Goal: Find specific page/section: Find specific page/section

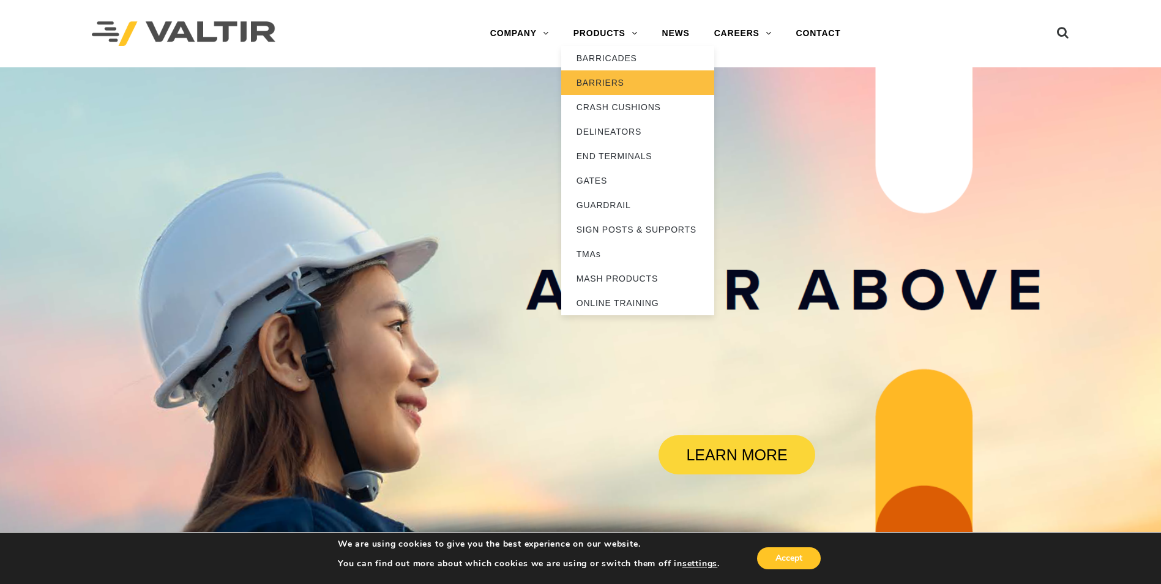
click at [610, 89] on link "BARRIERS" at bounding box center [637, 82] width 153 height 24
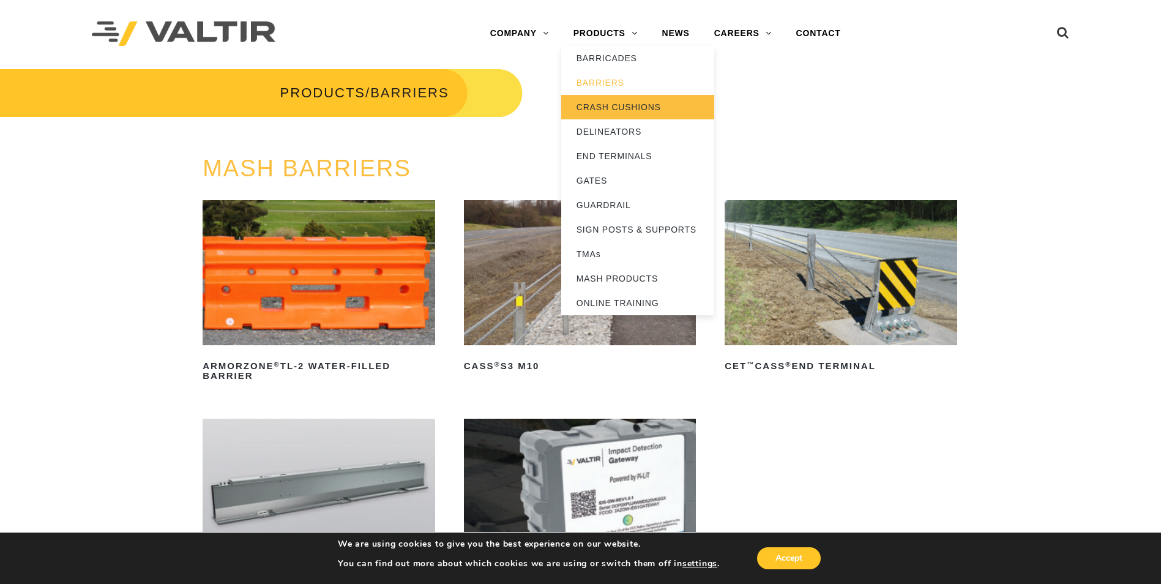
click at [597, 105] on link "CRASH CUSHIONS" at bounding box center [637, 107] width 153 height 24
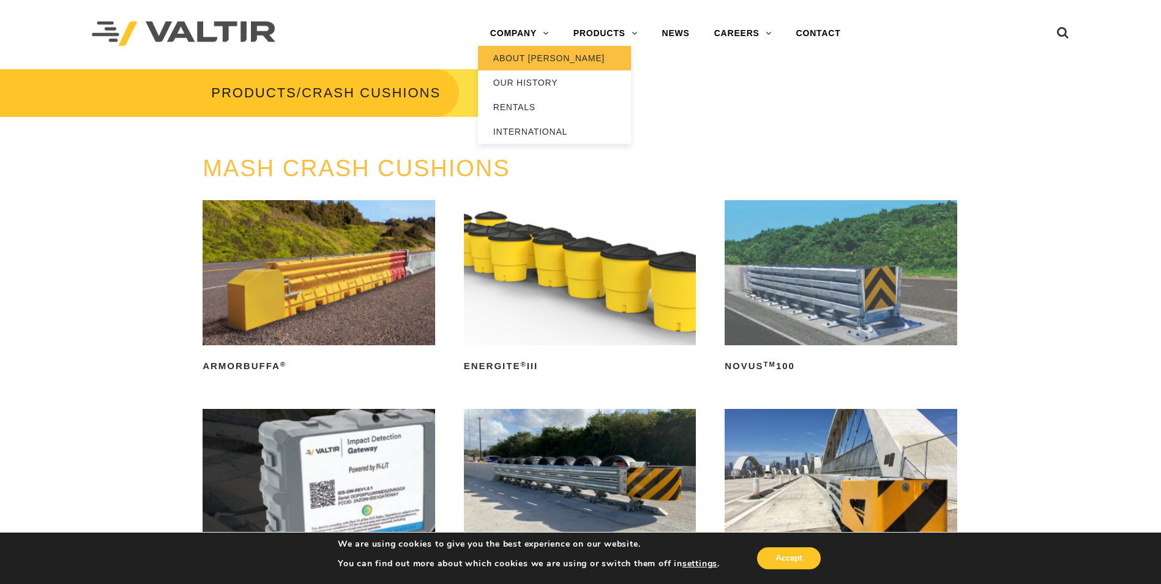
click at [541, 65] on link "ABOUT [PERSON_NAME]" at bounding box center [554, 58] width 153 height 24
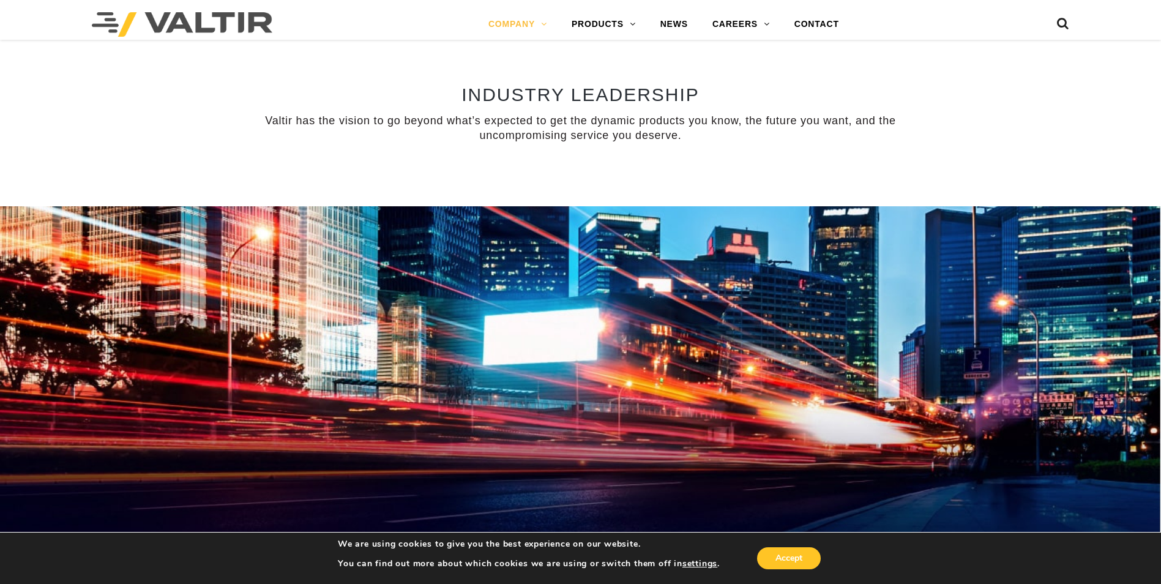
scroll to position [1163, 0]
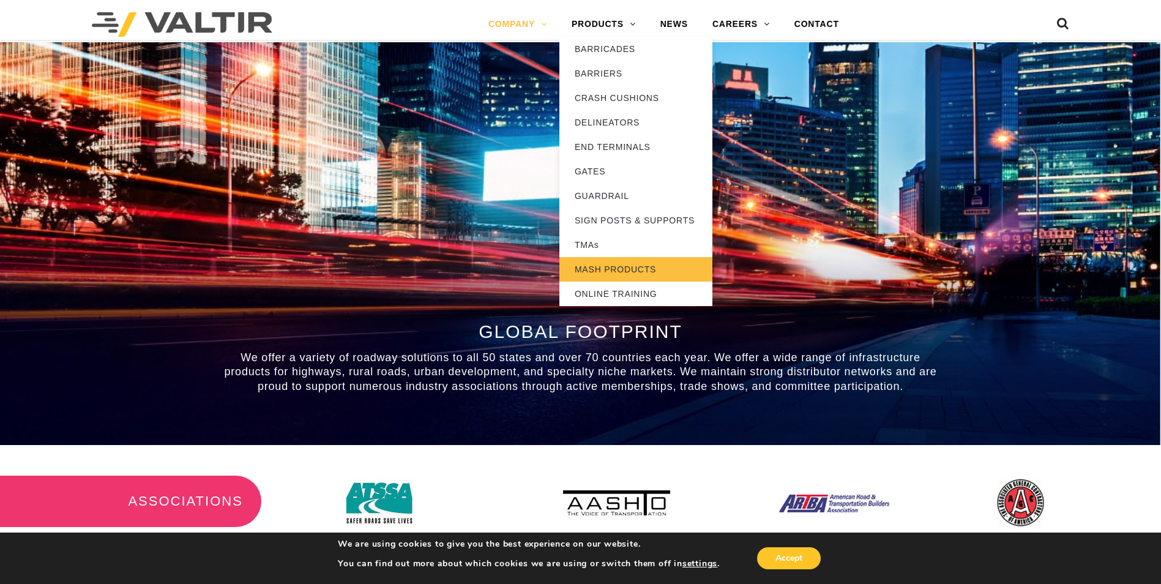
click at [618, 273] on link "MASH PRODUCTS" at bounding box center [635, 269] width 153 height 24
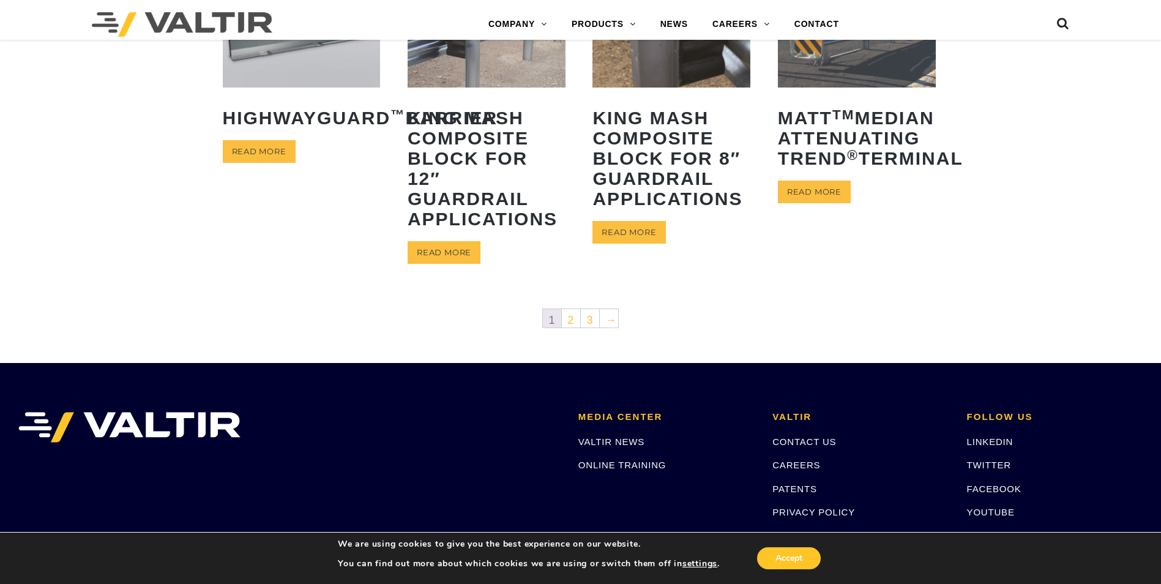
scroll to position [673, 0]
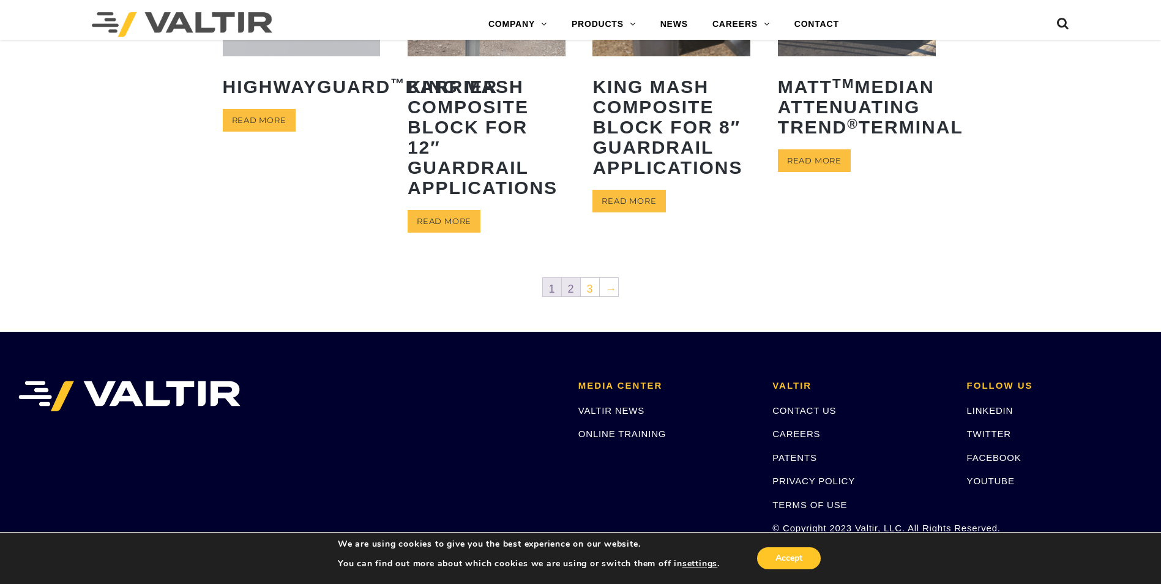
click at [577, 283] on link "2" at bounding box center [571, 287] width 18 height 18
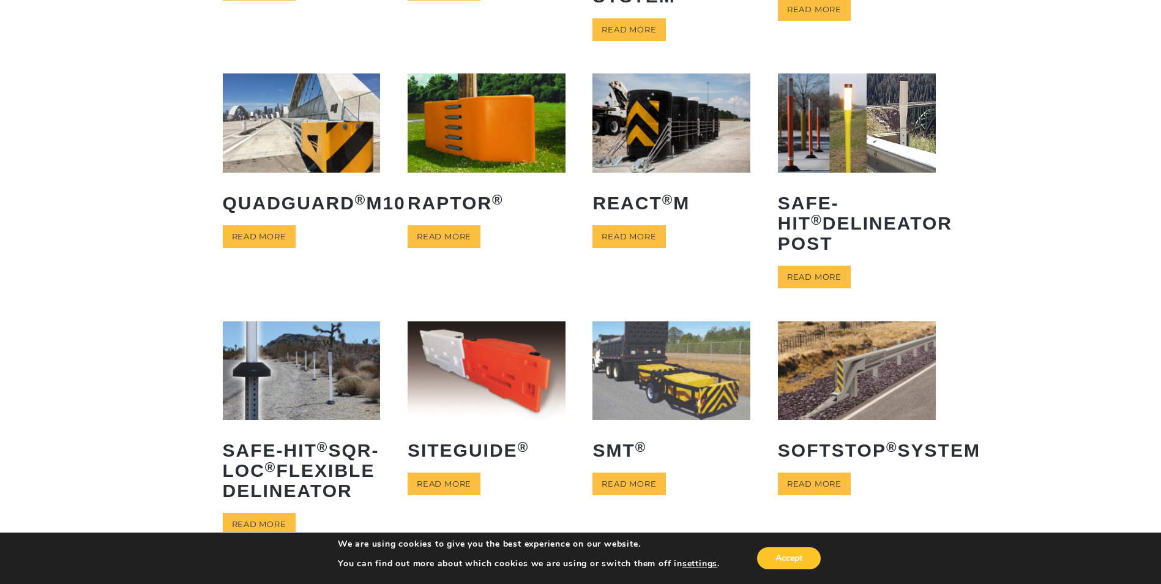
scroll to position [306, 0]
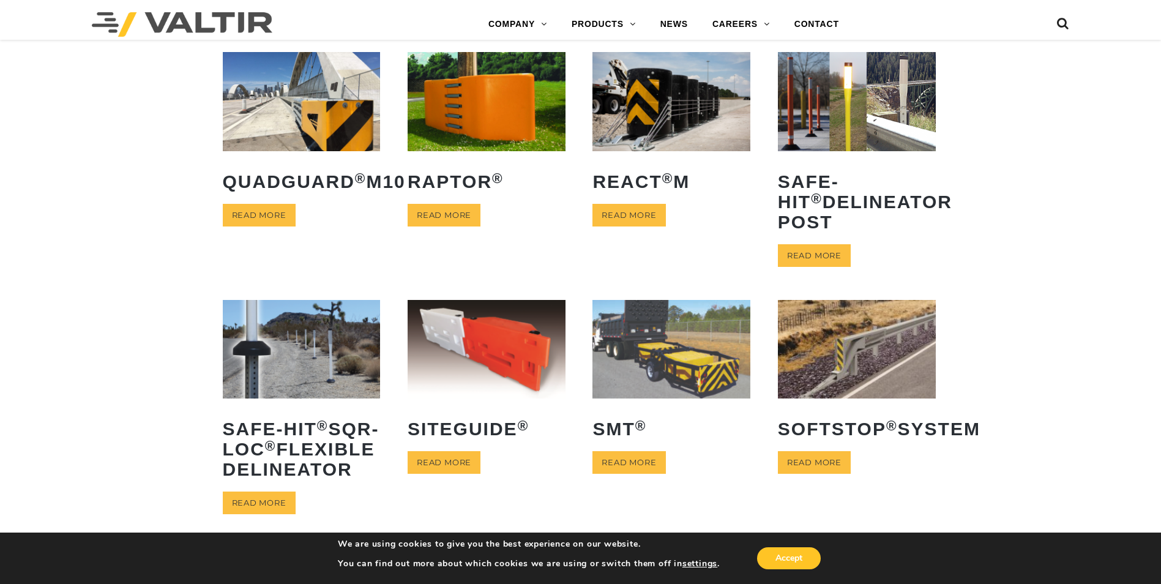
click at [168, 17] on img at bounding box center [182, 24] width 181 height 24
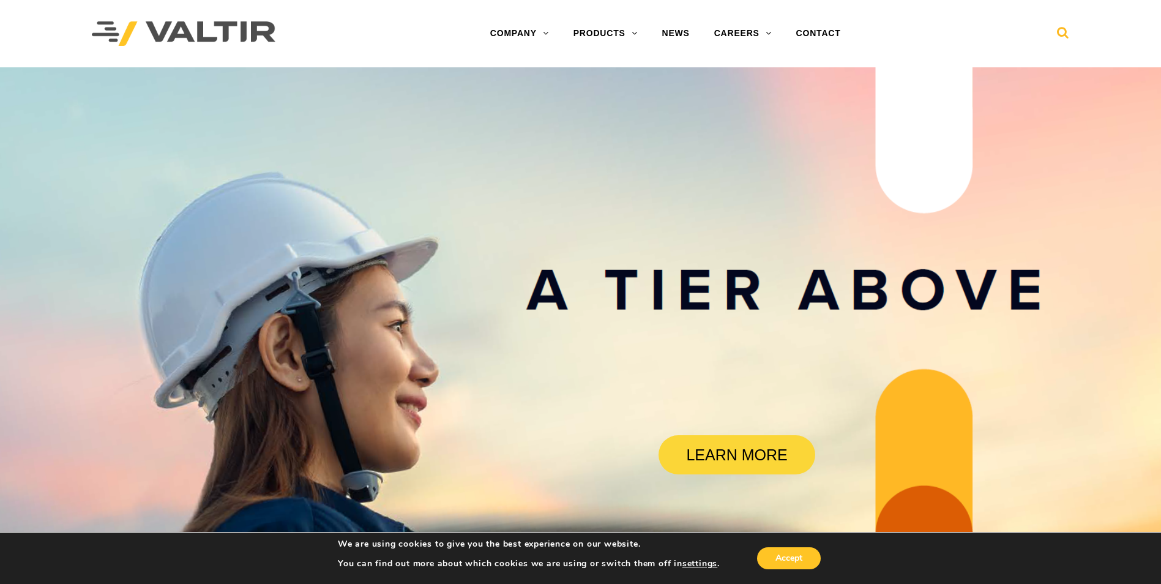
click at [1068, 35] on div "Menu COMPANY ABOUT VALTIR OUR HISTORY RENTALS INTERNATIONAL PRODUCTS BARRICADES…" at bounding box center [581, 33] width 996 height 67
click at [1064, 38] on icon at bounding box center [1063, 35] width 12 height 18
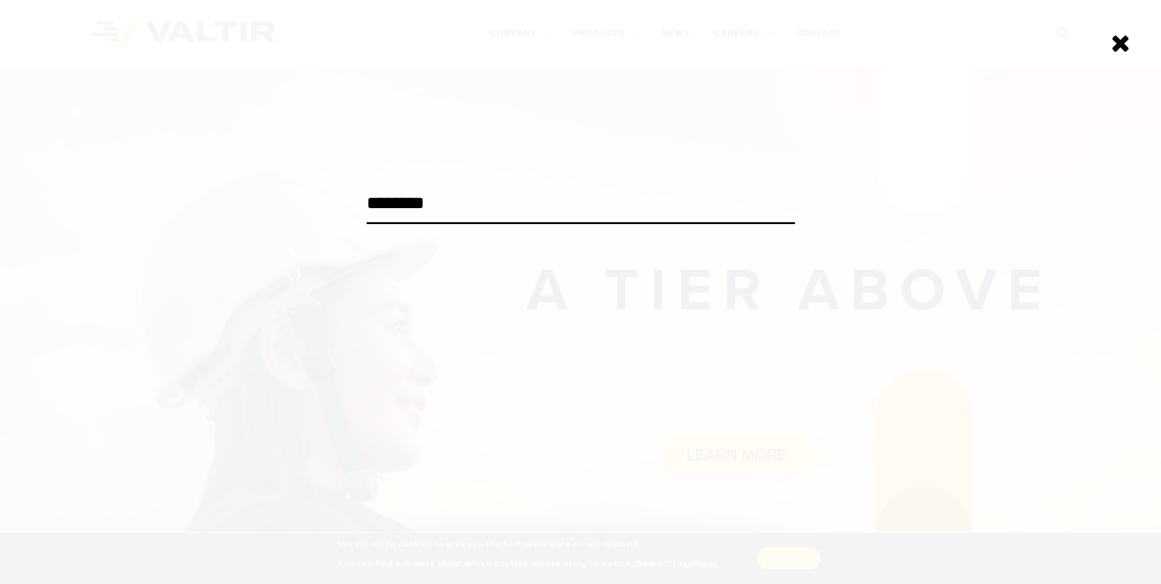
type input "********"
click input "******" at bounding box center [0, 0] width 0 height 0
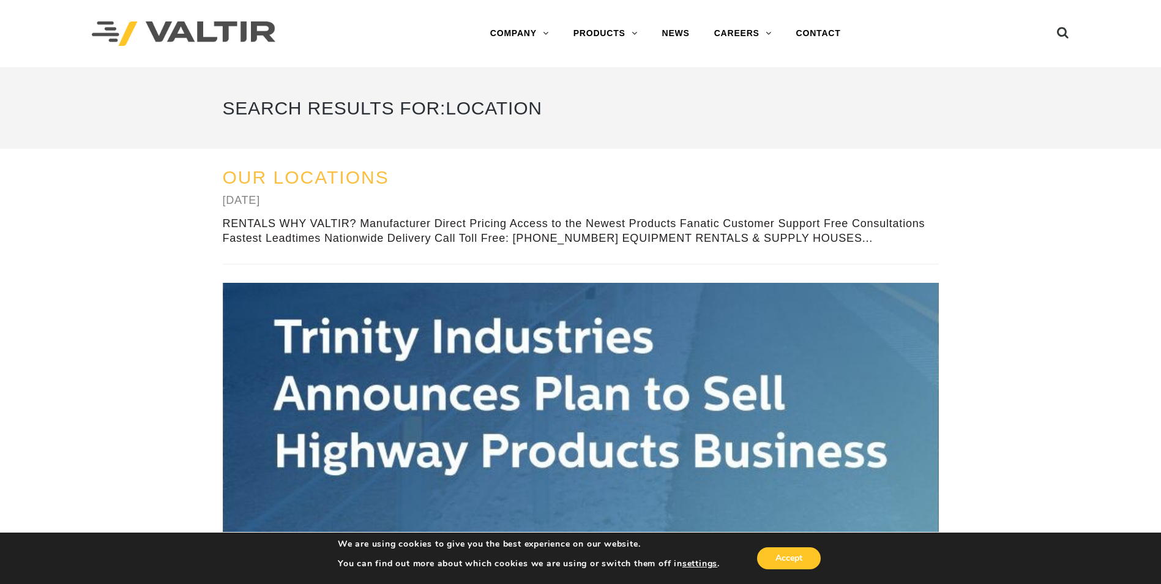
click at [317, 174] on link "Our Locations" at bounding box center [306, 177] width 166 height 20
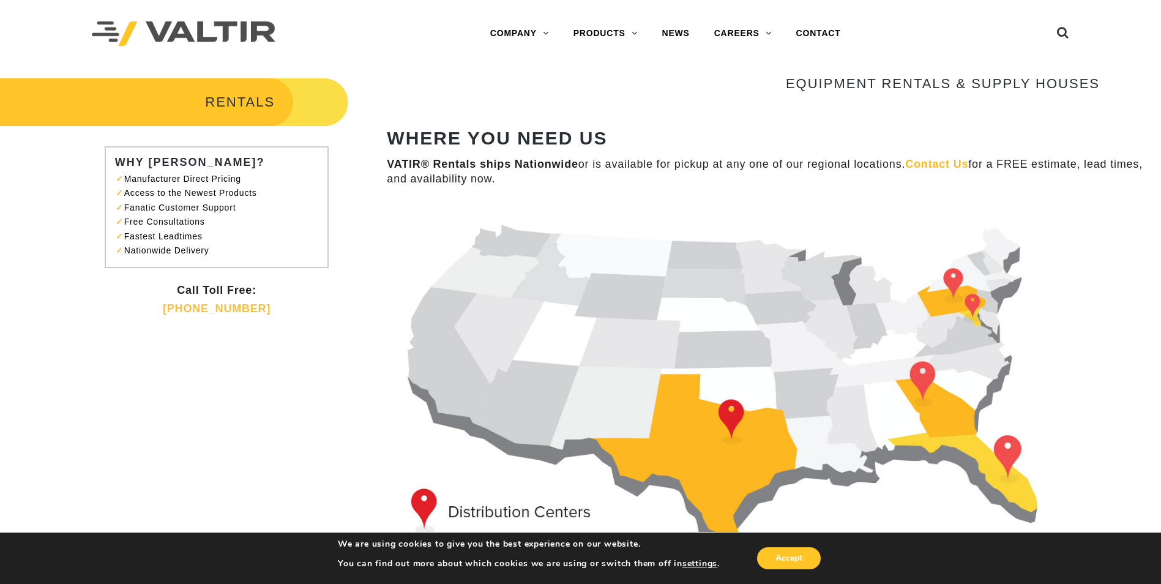
click at [173, 23] on img at bounding box center [184, 33] width 184 height 25
